Goal: Navigation & Orientation: Find specific page/section

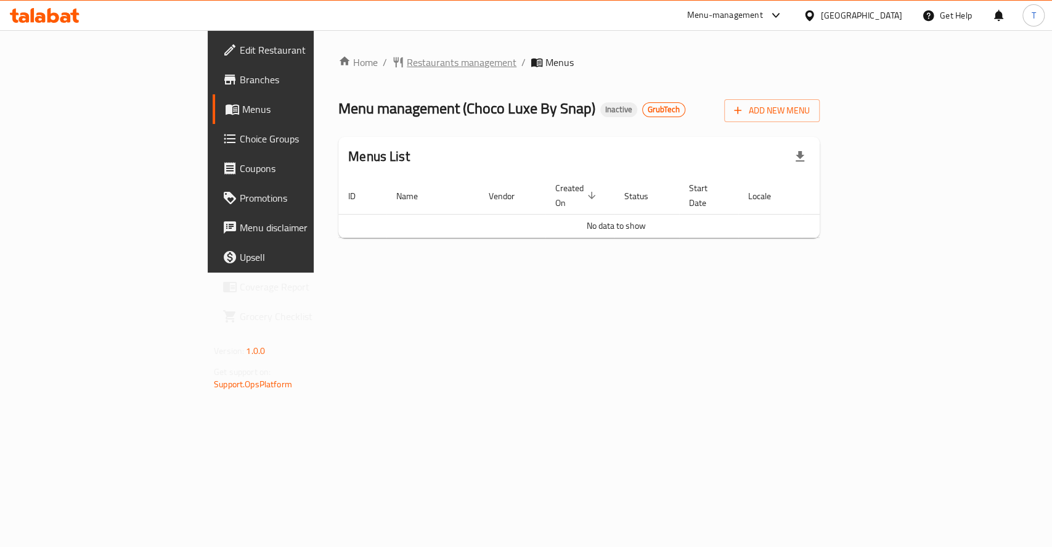
click at [407, 64] on span "Restaurants management" at bounding box center [462, 62] width 110 height 15
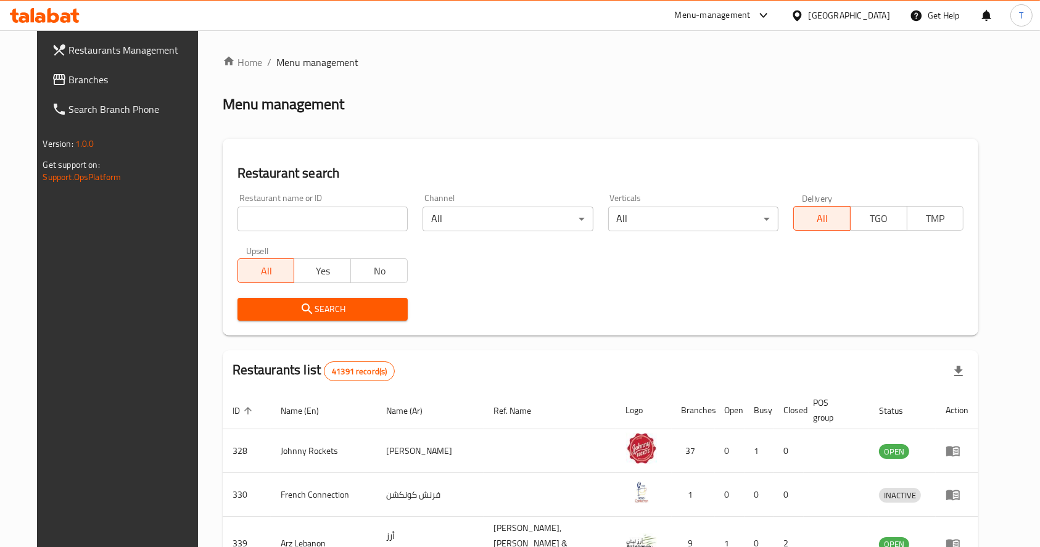
click at [69, 78] on span "Branches" at bounding box center [135, 79] width 132 height 15
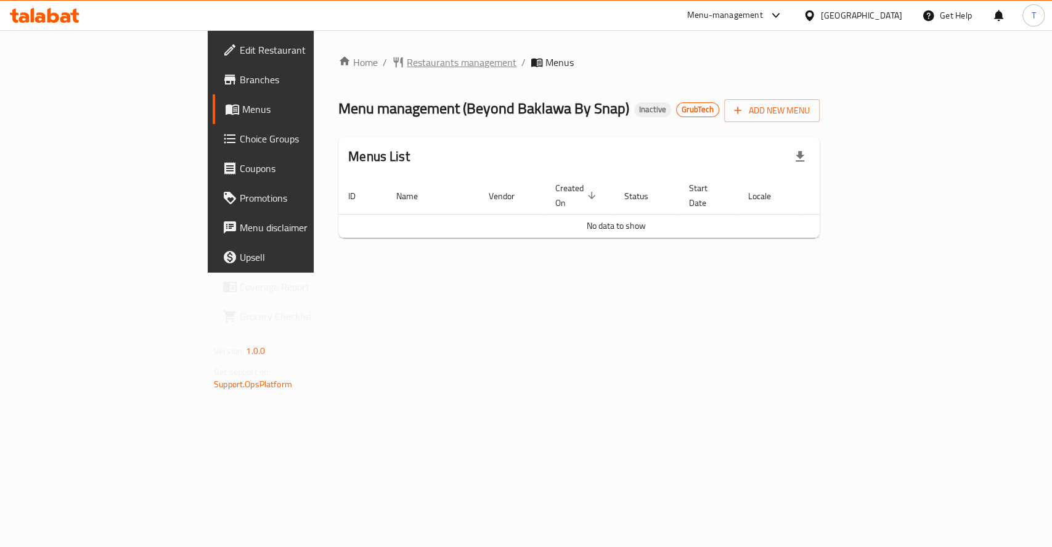
click at [407, 64] on span "Restaurants management" at bounding box center [462, 62] width 110 height 15
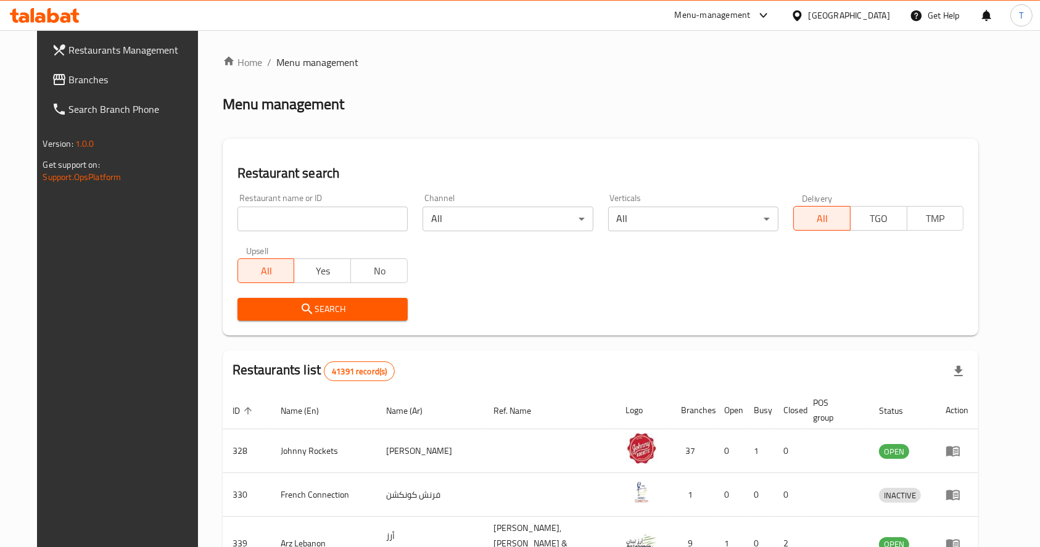
click at [69, 81] on span "Branches" at bounding box center [135, 79] width 132 height 15
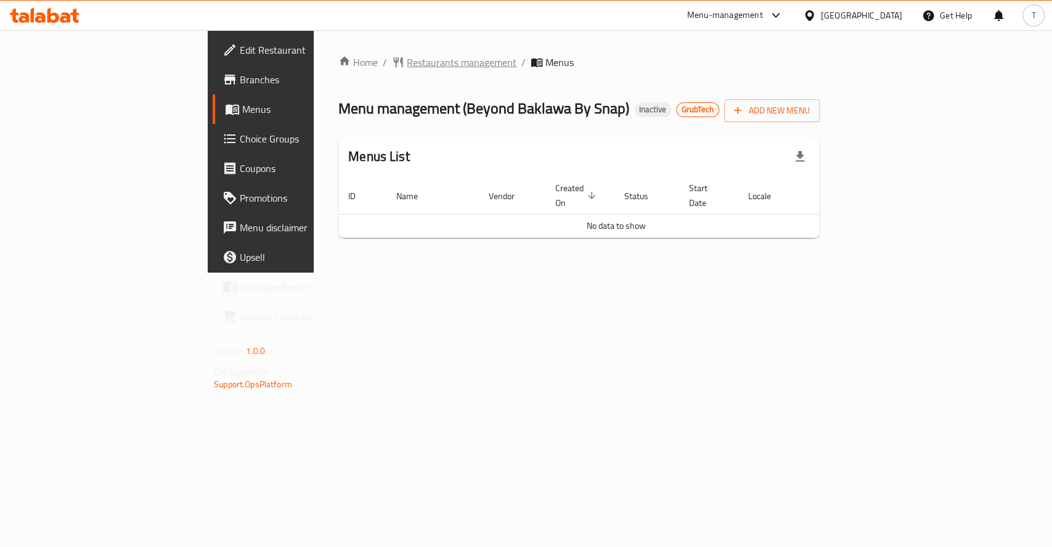
click at [407, 64] on span "Restaurants management" at bounding box center [462, 62] width 110 height 15
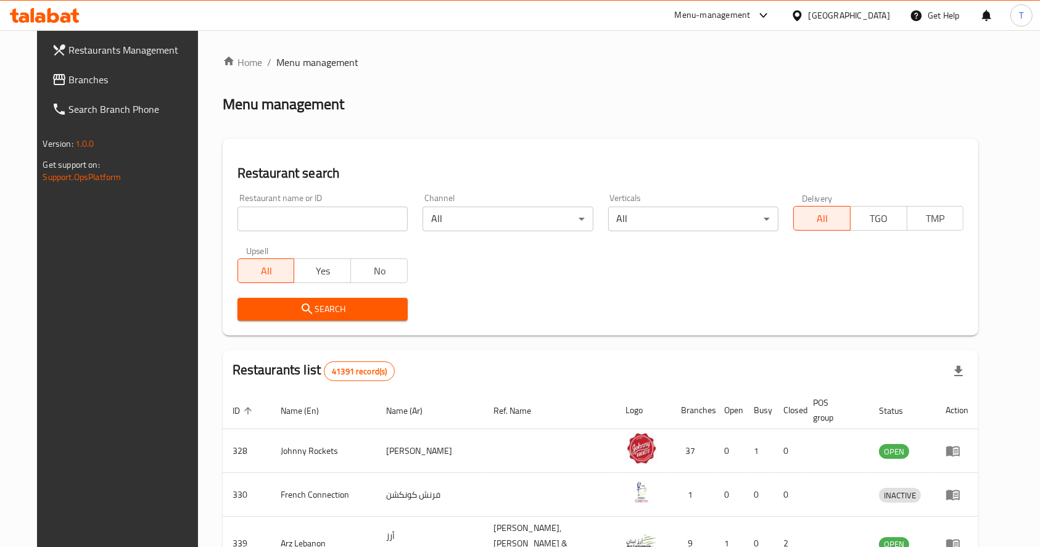
click at [69, 76] on span "Branches" at bounding box center [135, 79] width 132 height 15
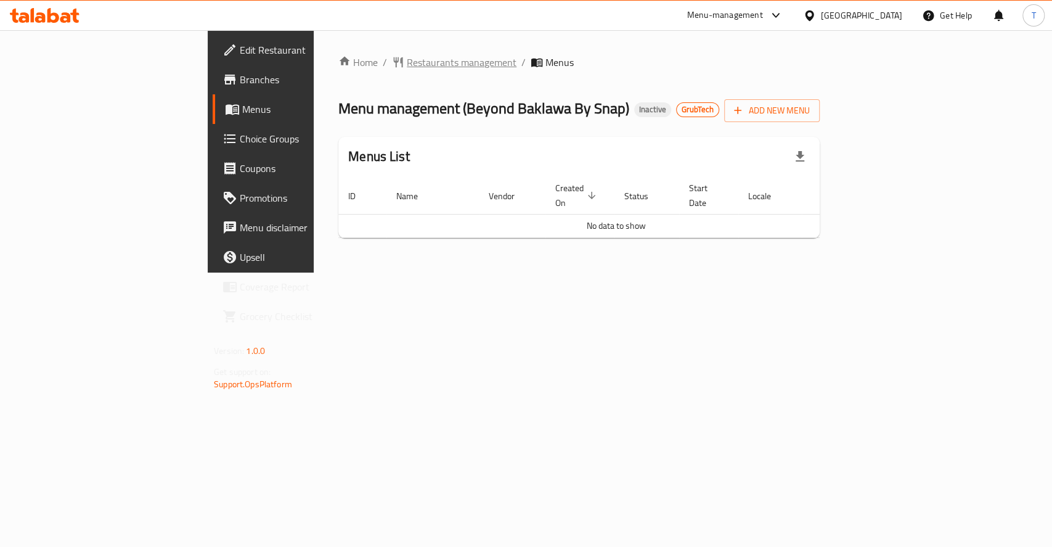
click at [407, 59] on span "Restaurants management" at bounding box center [462, 62] width 110 height 15
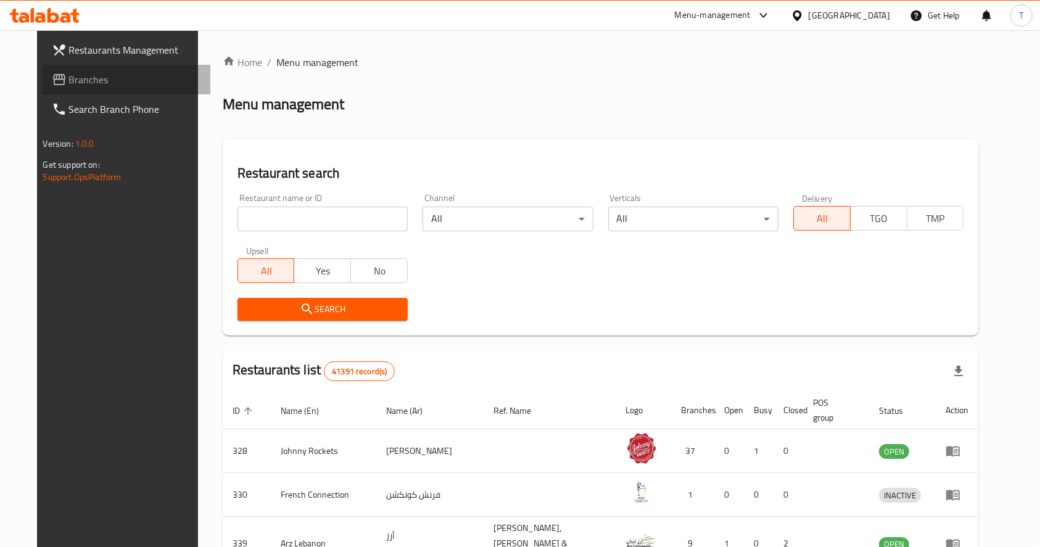
click at [69, 79] on span "Branches" at bounding box center [135, 79] width 132 height 15
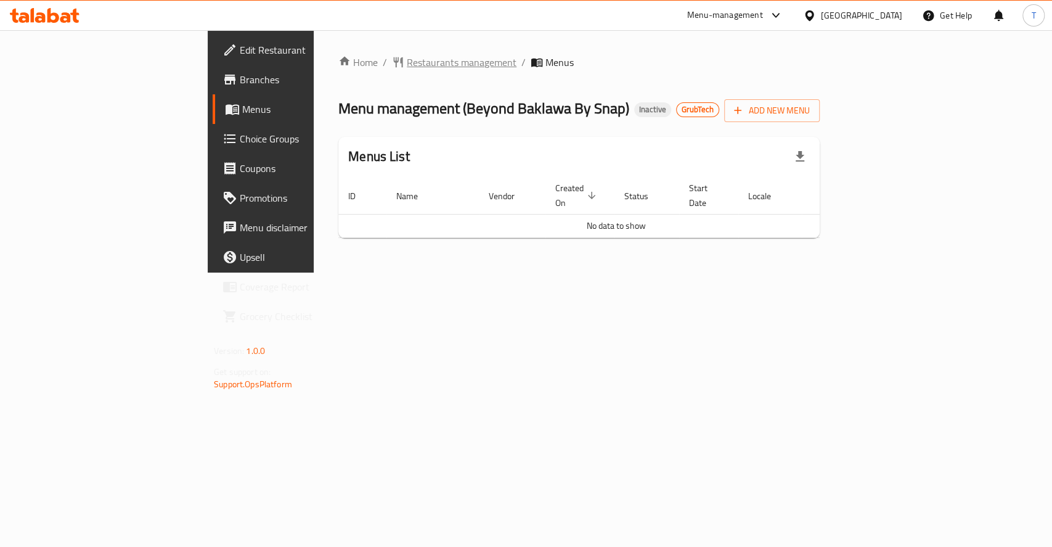
click at [407, 67] on span "Restaurants management" at bounding box center [462, 62] width 110 height 15
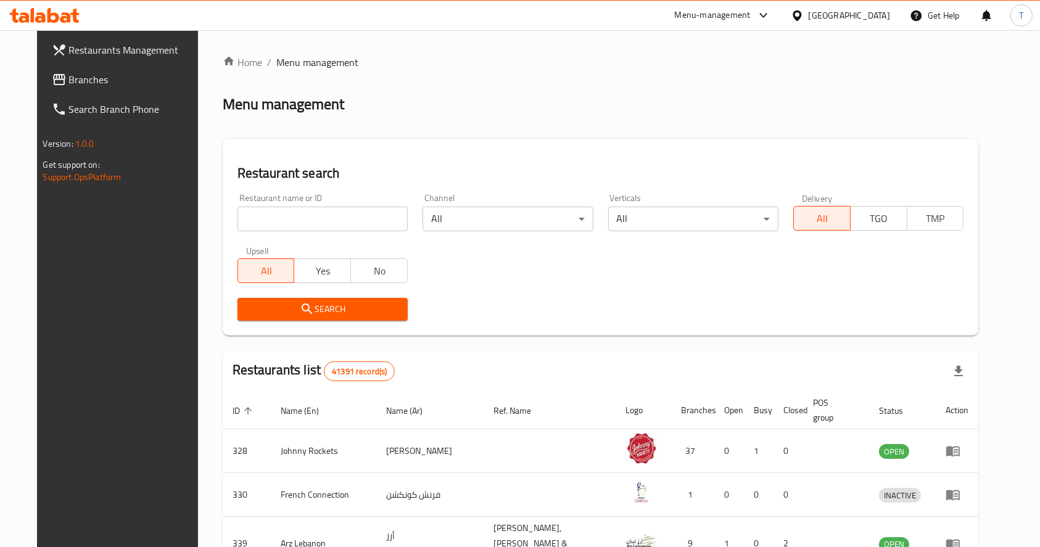
click at [69, 79] on span "Branches" at bounding box center [135, 79] width 132 height 15
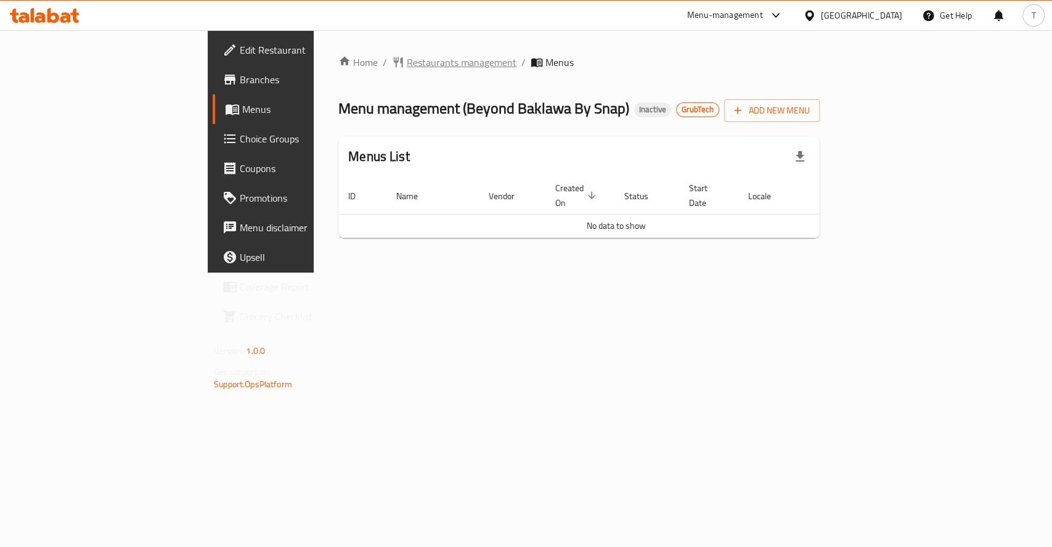
click at [407, 57] on span "Restaurants management" at bounding box center [462, 62] width 110 height 15
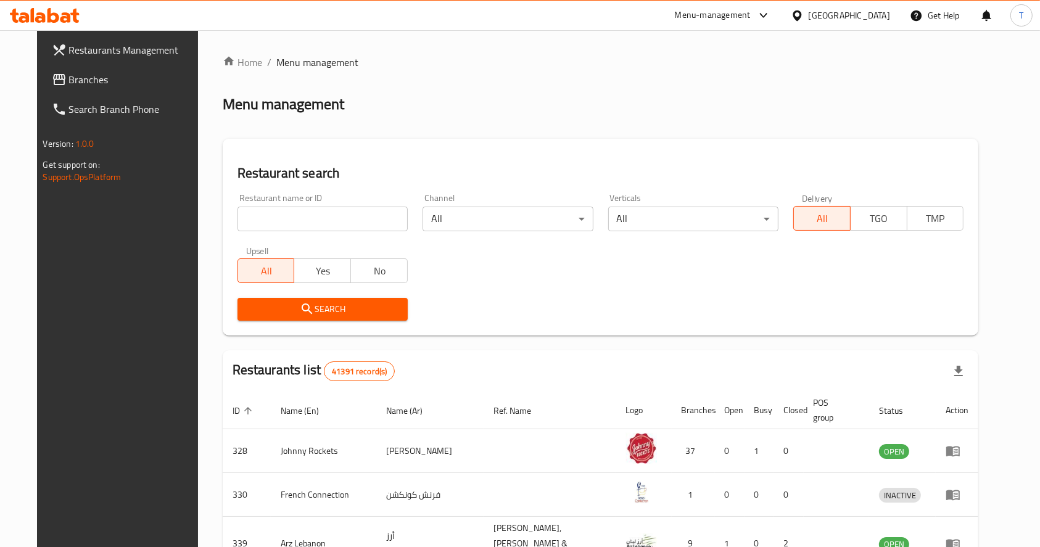
click at [69, 81] on span "Branches" at bounding box center [135, 79] width 132 height 15
